Goal: Communication & Community: Ask a question

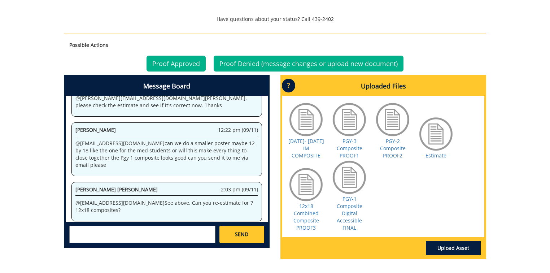
scroll to position [318, 0]
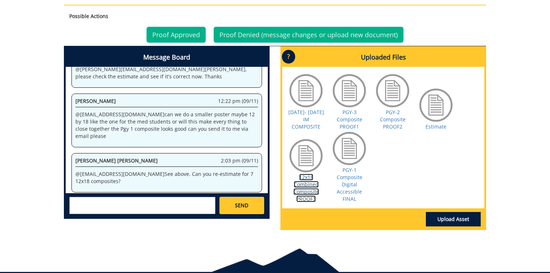
click at [302, 185] on link "12x18 Combined Composite PROOF3" at bounding box center [307, 188] width 26 height 29
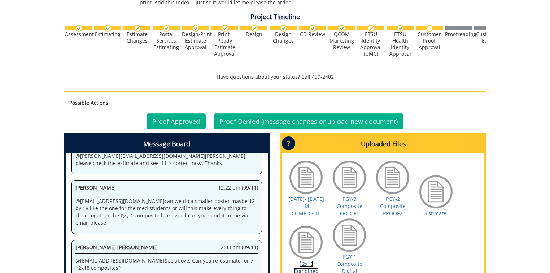
scroll to position [347, 0]
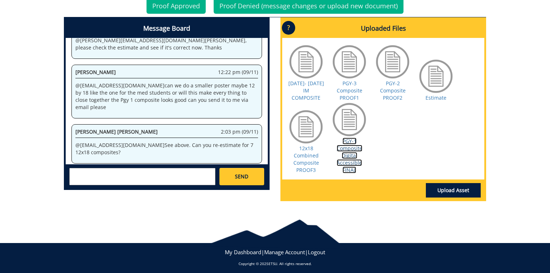
click at [342, 159] on link "PGY-1 Composite Digital Accessible FINAL" at bounding box center [350, 156] width 26 height 36
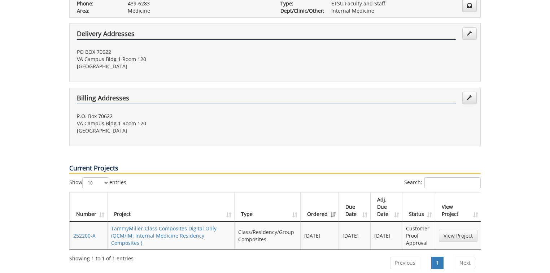
scroll to position [260, 0]
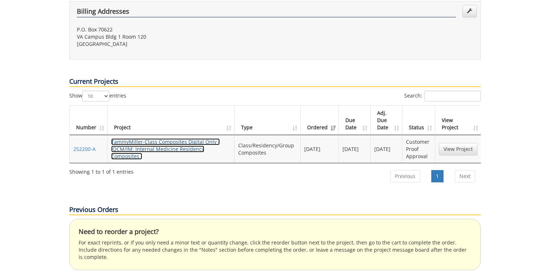
click at [138, 138] on link "TammyMiller-Class Composites Digital Only - (QCM/IM: Internal Medicine Residenc…" at bounding box center [165, 148] width 109 height 21
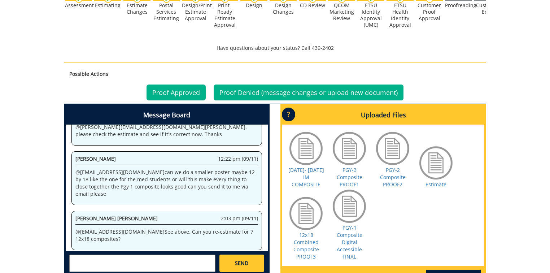
scroll to position [350, 0]
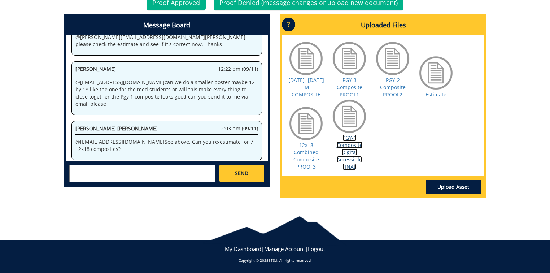
click at [354, 149] on link "PGY-1 Composite Digital Accessible FINAL" at bounding box center [350, 152] width 26 height 36
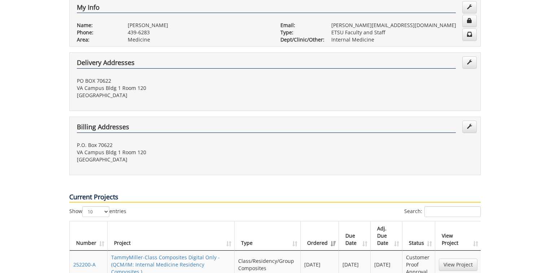
scroll to position [318, 0]
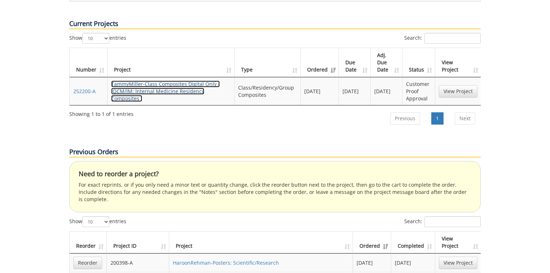
click at [175, 81] on link "TammyMiller-Class Composites Digital Only - (QCM/IM: Internal Medicine Residenc…" at bounding box center [165, 91] width 109 height 21
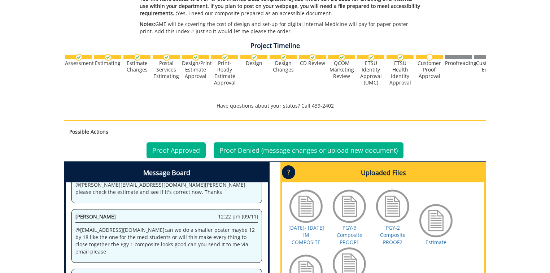
scroll to position [347, 0]
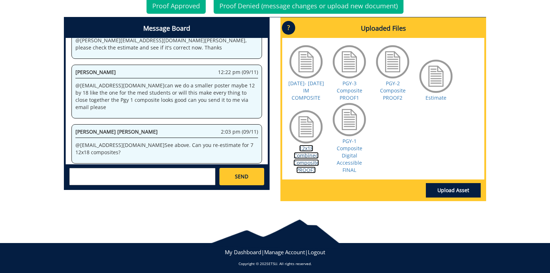
click at [302, 154] on link "12x18 Combined Composite PROOF3" at bounding box center [307, 159] width 26 height 29
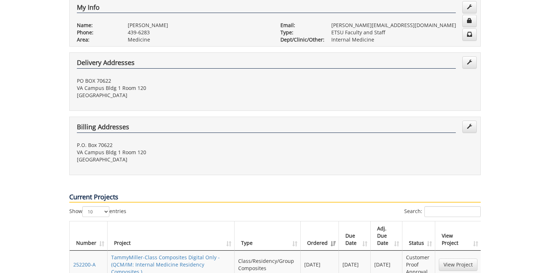
scroll to position [173, 0]
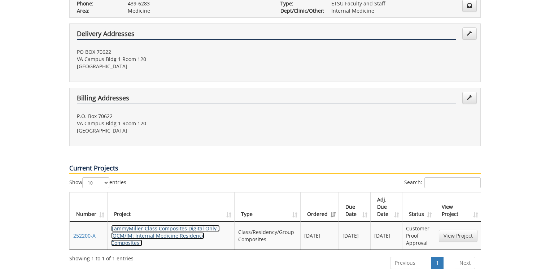
click at [185, 225] on link "TammyMiller-Class Composites Digital Only - (QCM/IM: Internal Medicine Residenc…" at bounding box center [165, 235] width 109 height 21
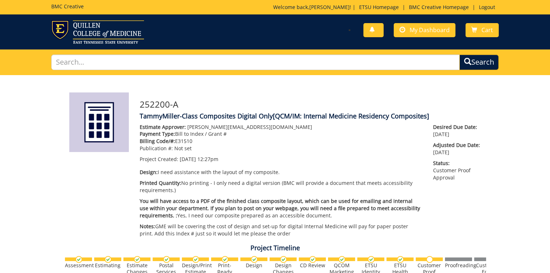
scroll to position [144, 0]
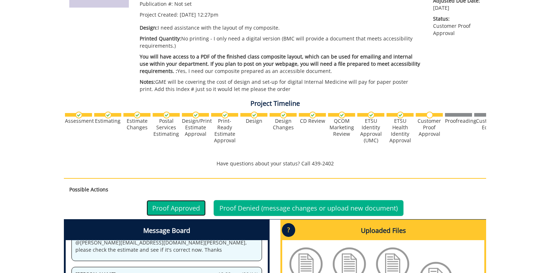
click at [176, 208] on link "Proof Approved" at bounding box center [176, 208] width 59 height 16
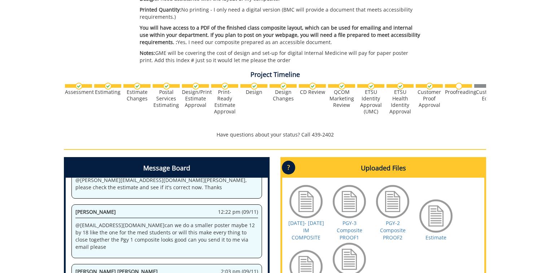
scroll to position [316, 0]
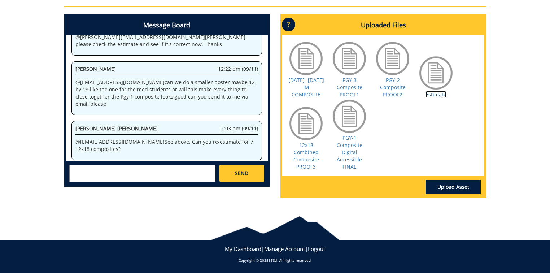
click at [438, 92] on link "Estimate" at bounding box center [436, 94] width 21 height 7
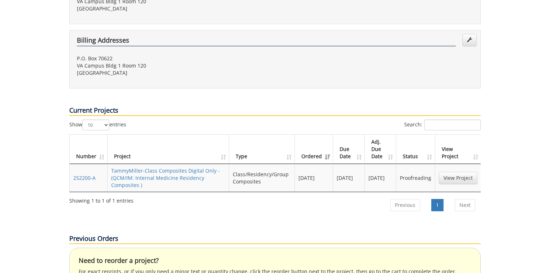
scroll to position [260, 0]
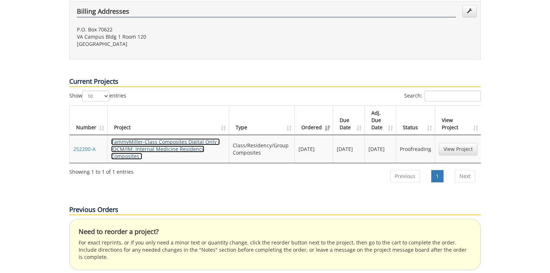
click at [182, 138] on link "TammyMiller-Class Composites Digital Only - (QCM/IM: Internal Medicine Residenc…" at bounding box center [165, 148] width 109 height 21
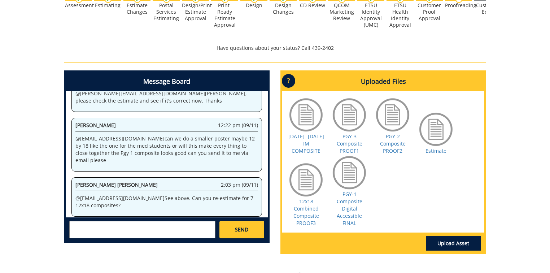
scroll to position [289, 0]
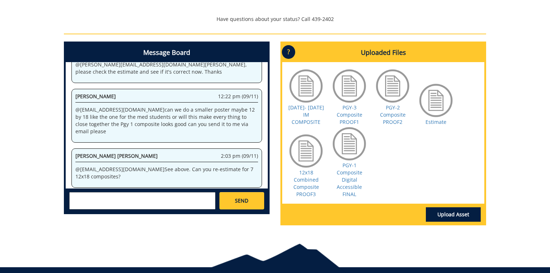
click at [90, 195] on textarea at bounding box center [142, 200] width 146 height 17
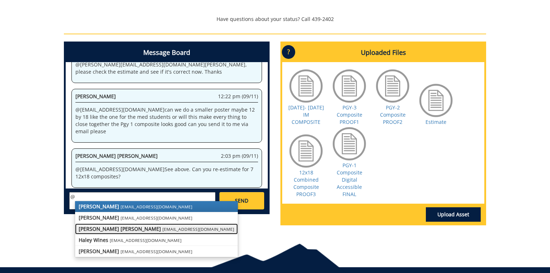
click at [123, 230] on link "Taylor C. Campbell campbelltc@etsu.edu" at bounding box center [156, 229] width 163 height 11
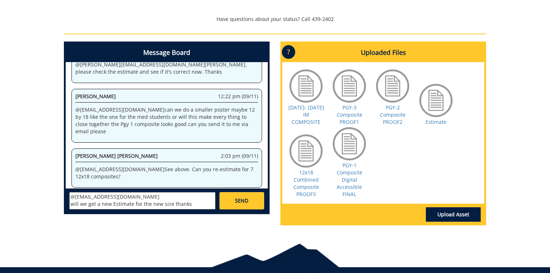
type textarea "@campbelltc@etsu.edu will we get a new Estimate for the new size thanks"
click at [243, 201] on span "SEND" at bounding box center [241, 200] width 13 height 7
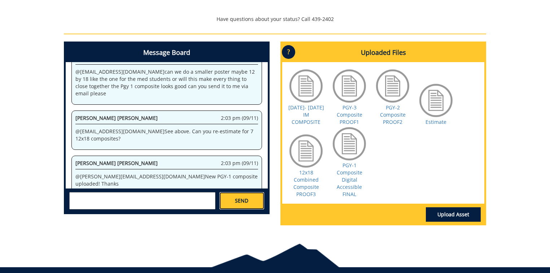
scroll to position [2809, 0]
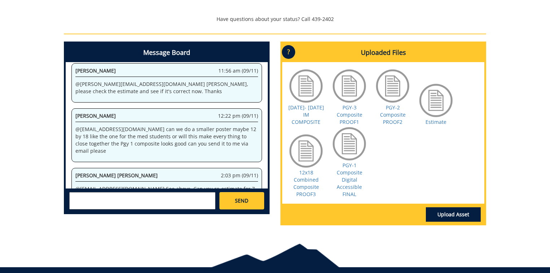
click at [512, 98] on div "252200-A TammyMiller-Class Composites Digital Only [QCM/IM: Internal Medicine R…" at bounding box center [275, 8] width 550 height 445
click at [94, 199] on textarea at bounding box center [142, 200] width 146 height 17
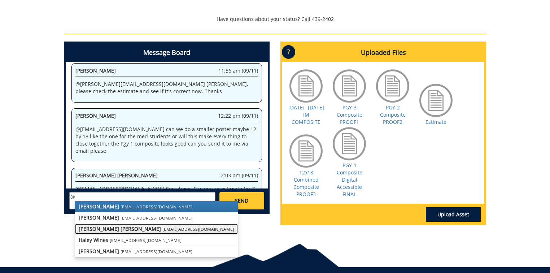
click at [121, 234] on link "Taylor C. Campbell campbelltc@etsu.edu" at bounding box center [156, 229] width 163 height 11
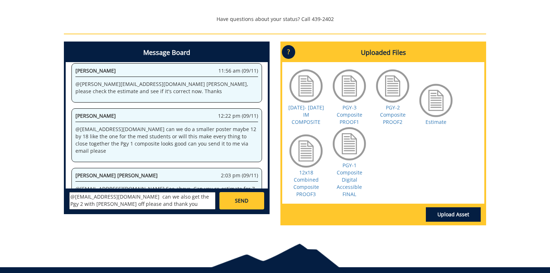
type textarea "@campbelltc@etsu.edu can we also get the Pgy 2 with Gaham off please and thank …"
click at [240, 199] on span "SEND" at bounding box center [241, 200] width 13 height 7
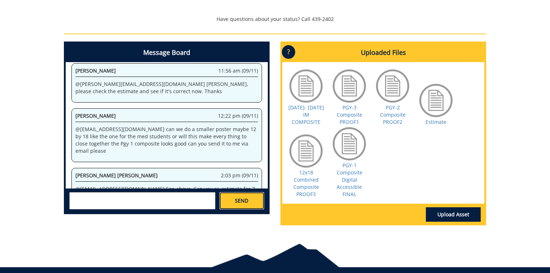
scroll to position [16037, 0]
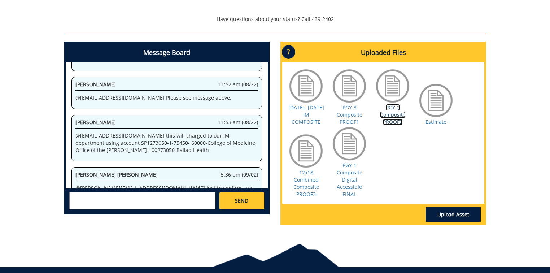
click at [399, 117] on link "PGY-2 Composite PROOF2" at bounding box center [393, 114] width 26 height 21
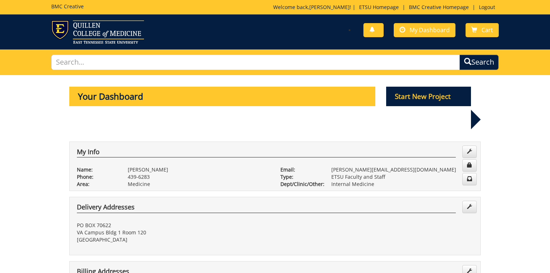
scroll to position [202, 0]
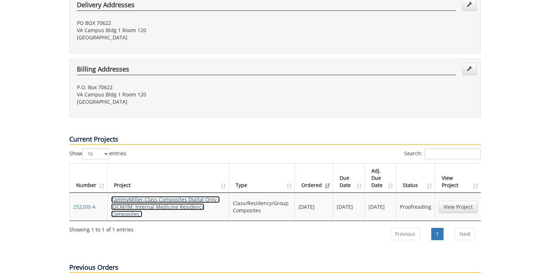
click at [182, 196] on link "TammyMiller-Class Composites Digital Only - (QCM/IM: Internal Medicine Residenc…" at bounding box center [165, 206] width 109 height 21
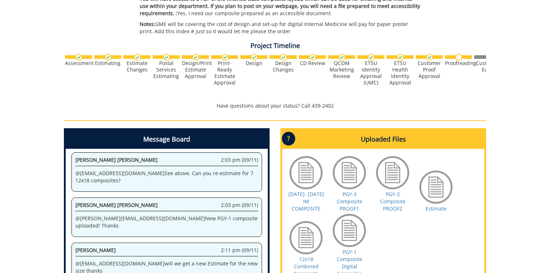
scroll to position [289, 0]
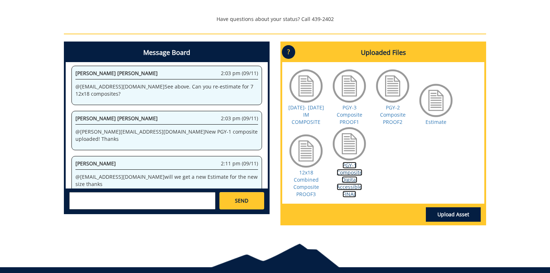
click at [342, 169] on link "PGY-1 Composite Digital Accessible FINAL" at bounding box center [350, 180] width 26 height 36
click at [309, 157] on div at bounding box center [306, 151] width 36 height 36
click at [308, 182] on link "12x18 Combined Composite PROOF3" at bounding box center [307, 183] width 26 height 29
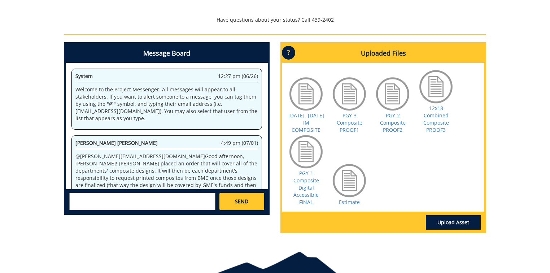
scroll to position [1434, 0]
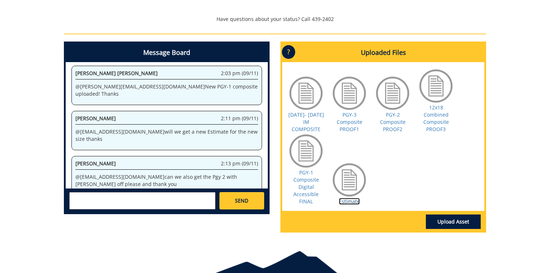
click at [345, 199] on link "Estimate" at bounding box center [349, 201] width 21 height 7
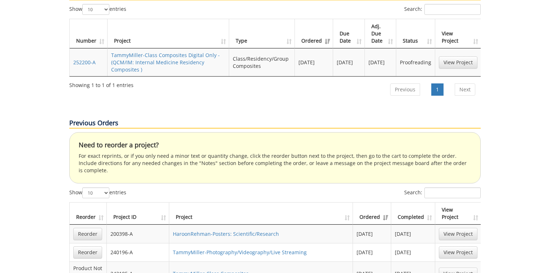
scroll to position [202, 0]
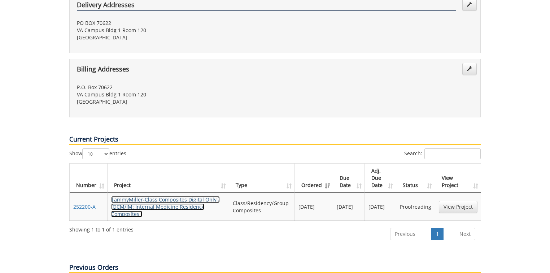
click at [183, 196] on link "TammyMiller-Class Composites Digital Only - (QCM/IM: Internal Medicine Residenc…" at bounding box center [165, 206] width 109 height 21
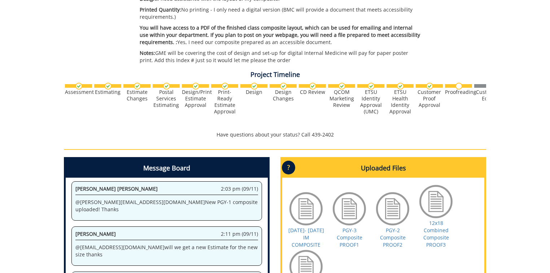
scroll to position [324, 0]
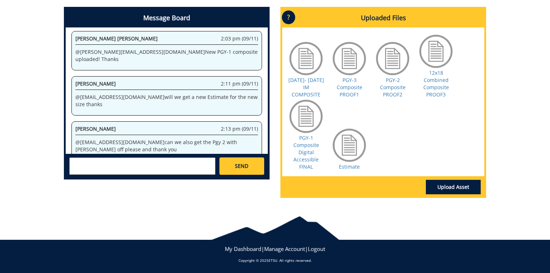
click at [130, 166] on textarea at bounding box center [142, 165] width 146 height 17
click at [355, 163] on link "Estimate" at bounding box center [349, 166] width 21 height 7
click at [104, 165] on textarea at bounding box center [142, 165] width 146 height 17
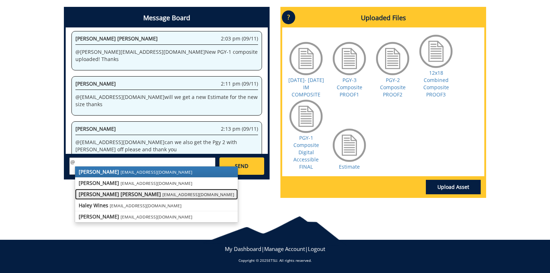
click at [162, 194] on small "[EMAIL_ADDRESS][DOMAIN_NAME]" at bounding box center [198, 194] width 72 height 6
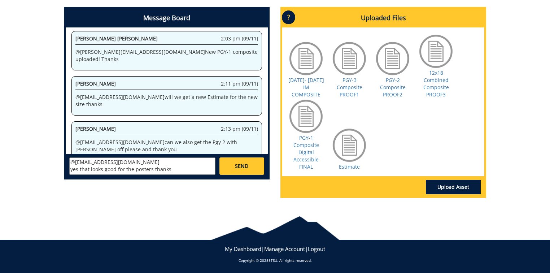
type textarea "@campbelltc@etsu.edu yes that looks good for the posters thanks"
click at [250, 171] on link "SEND" at bounding box center [242, 165] width 45 height 17
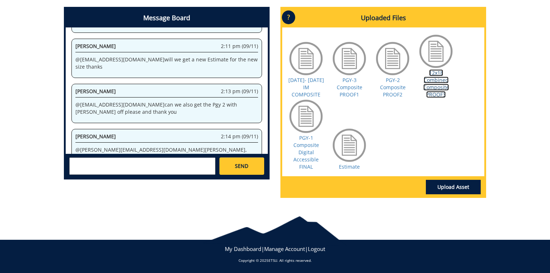
click at [439, 85] on link "12x18 Combined Composite PROOF3" at bounding box center [437, 83] width 26 height 29
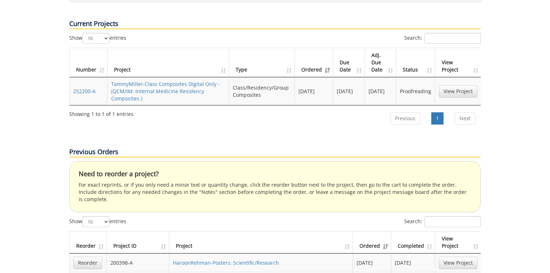
scroll to position [202, 0]
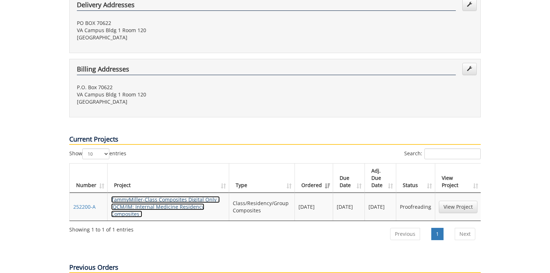
click at [165, 196] on link "TammyMiller-Class Composites Digital Only - (QCM/IM: Internal Medicine Residenc…" at bounding box center [165, 206] width 109 height 21
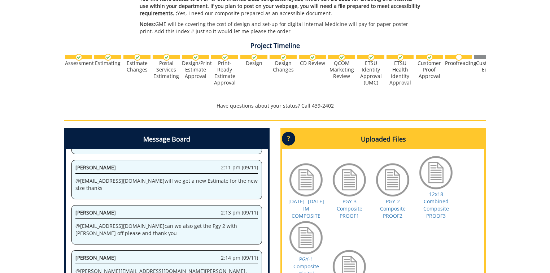
scroll to position [318, 0]
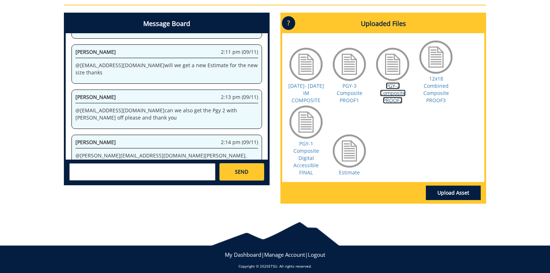
click at [396, 87] on link "PGY-2 Composite PROOF2" at bounding box center [393, 92] width 26 height 21
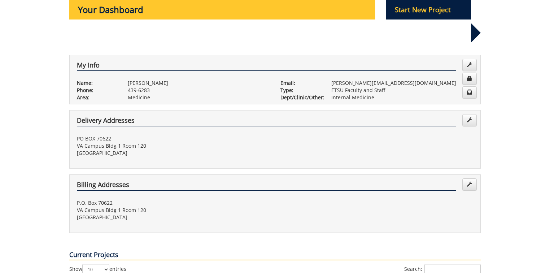
scroll to position [173, 0]
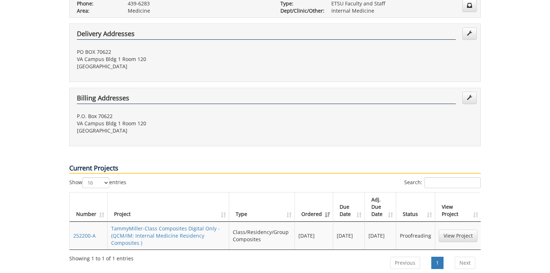
click at [196, 222] on td "TammyMiller-Class Composites Digital Only - (QCM/IM: Internal Medicine Residenc…" at bounding box center [169, 236] width 122 height 28
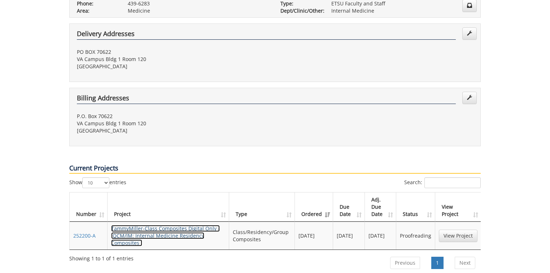
click at [192, 225] on link "TammyMiller-Class Composites Digital Only - (QCM/IM: Internal Medicine Residenc…" at bounding box center [165, 235] width 109 height 21
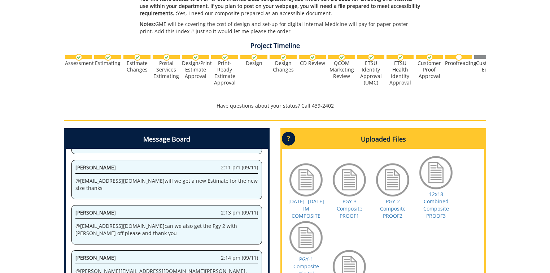
scroll to position [324, 0]
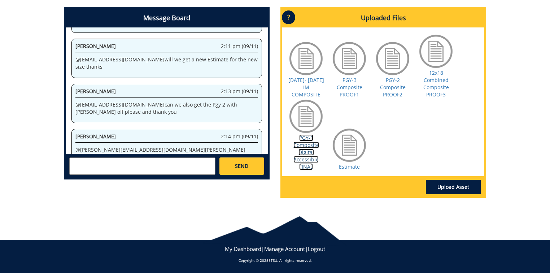
click at [308, 160] on link "PGY-1 Composite Digital Accessible FINAL" at bounding box center [307, 152] width 26 height 36
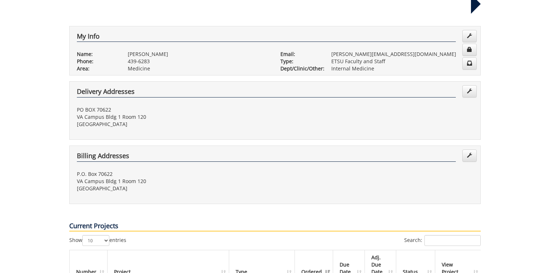
scroll to position [202, 0]
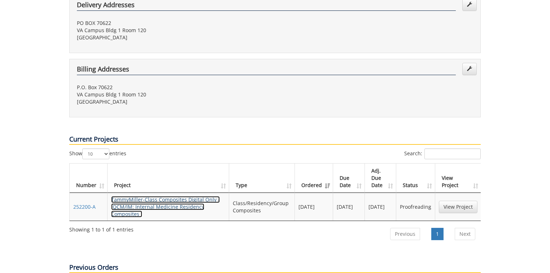
click at [195, 196] on link "TammyMiller-Class Composites Digital Only - (QCM/IM: Internal Medicine Residenc…" at bounding box center [165, 206] width 109 height 21
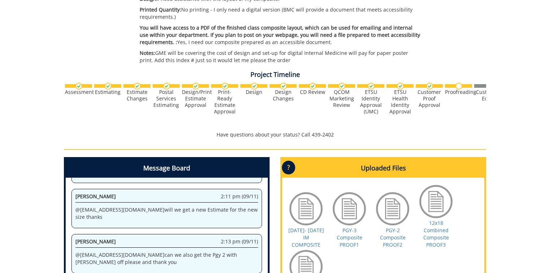
scroll to position [260, 0]
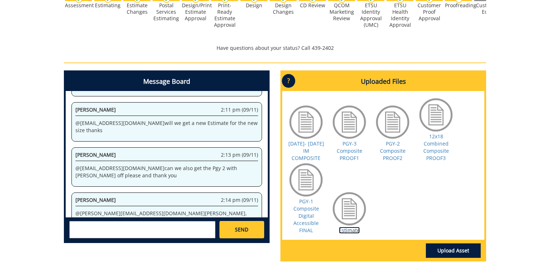
click at [349, 230] on link "Estimate" at bounding box center [349, 230] width 21 height 7
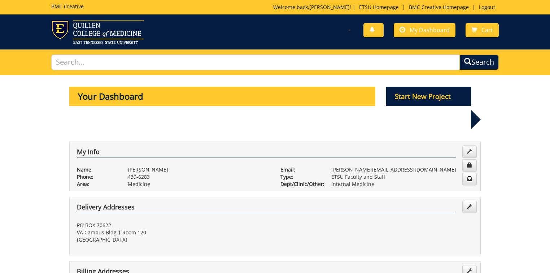
scroll to position [144, 0]
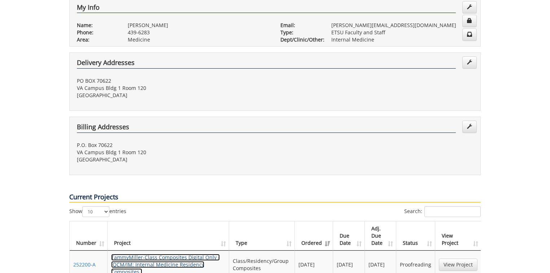
click at [182, 254] on link "TammyMiller-Class Composites Digital Only - (QCM/IM: Internal Medicine Residenc…" at bounding box center [165, 264] width 109 height 21
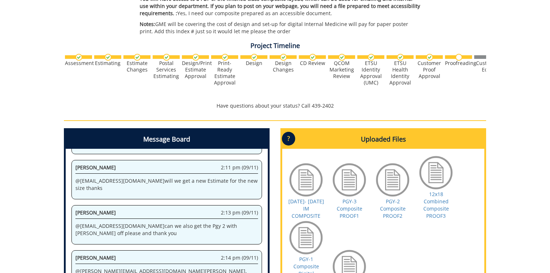
scroll to position [324, 0]
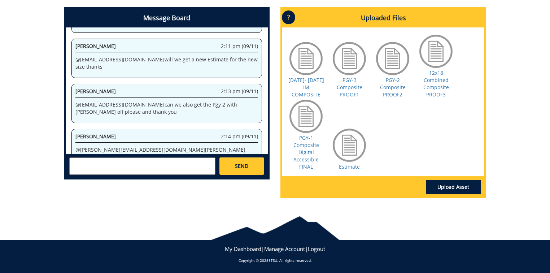
click at [485, 143] on div "Uploaded Files ? × Accepted File Types : design files - high resolution PDF tex…" at bounding box center [384, 102] width 206 height 191
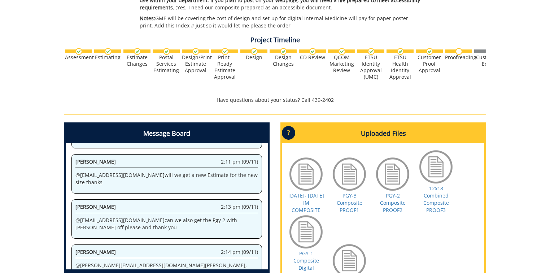
scroll to position [295, 0]
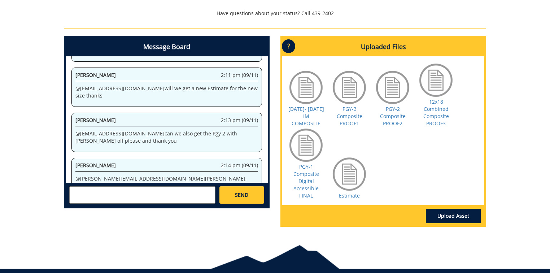
click at [526, 217] on div "252200-A TammyMiller-Class Composites Digital Only [QCM/IM: Internal Medicine R…" at bounding box center [275, 6] width 550 height 452
click at [87, 193] on textarea at bounding box center [142, 194] width 146 height 17
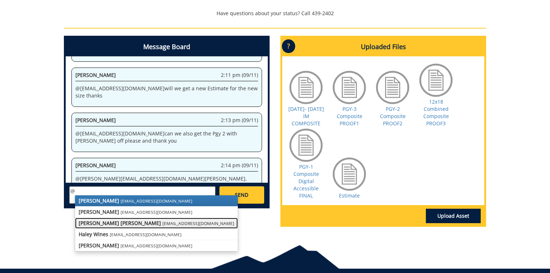
click at [96, 221] on strong "[PERSON_NAME] [PERSON_NAME]" at bounding box center [120, 223] width 82 height 7
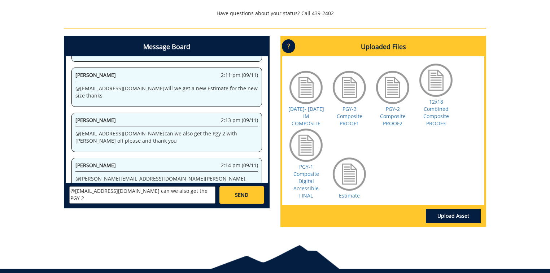
click at [427, 185] on div "[DATE]- [DATE] IM COMPOSITE PGY-3 Composite PROOF1 PGY-2 Composite PROOF2 12x18…" at bounding box center [383, 130] width 202 height 149
click at [191, 192] on textarea "@[EMAIL_ADDRESS][DOMAIN_NAME] can we also get the PGY 2" at bounding box center [142, 194] width 146 height 17
type textarea "@[EMAIL_ADDRESS][DOMAIN_NAME] can we also get the PGY 2 composite digital acces…"
click at [245, 196] on span "SEND" at bounding box center [241, 194] width 13 height 7
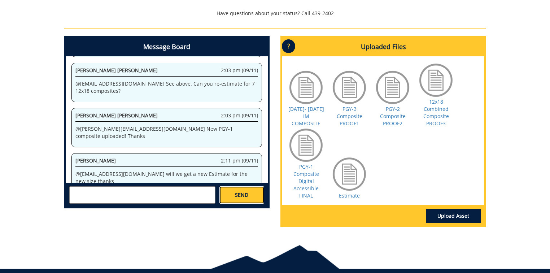
scroll to position [6428, 0]
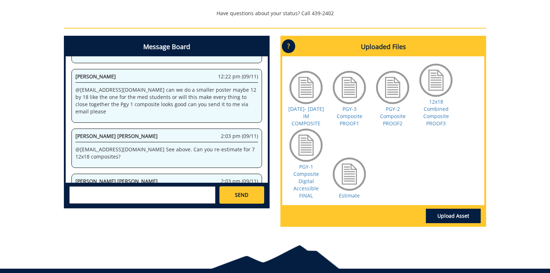
click at [104, 192] on textarea at bounding box center [142, 194] width 146 height 17
type textarea "@"
click at [539, 141] on div "252200-A TammyMiller-Class Composites Digital Only [QCM/IM: Internal Medicine R…" at bounding box center [275, 6] width 550 height 452
click at [534, 136] on div "252200-A TammyMiller-Class Composites Digital Only [QCM/IM: Internal Medicine R…" at bounding box center [275, 6] width 550 height 452
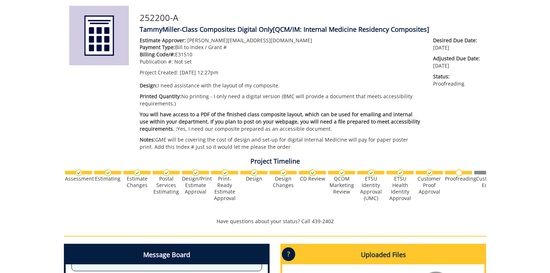
scroll to position [0, 0]
